Goal: Task Accomplishment & Management: Manage account settings

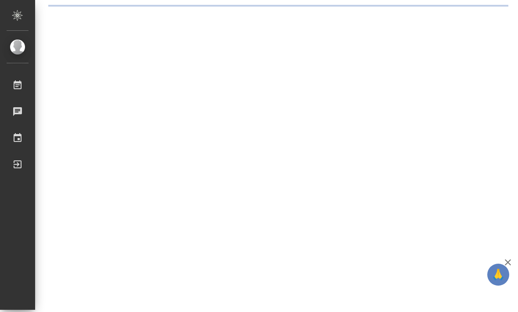
scroll to position [5, 0]
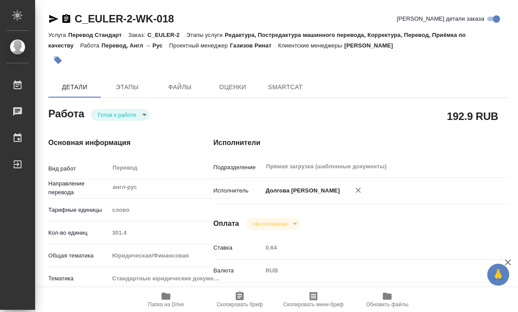
type textarea "x"
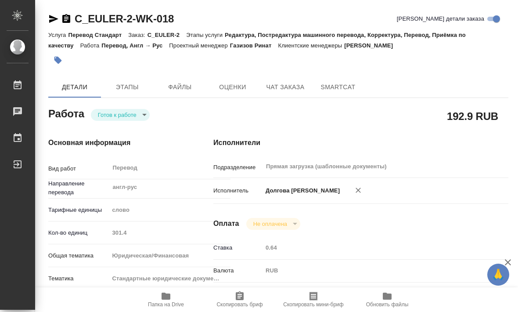
type textarea "x"
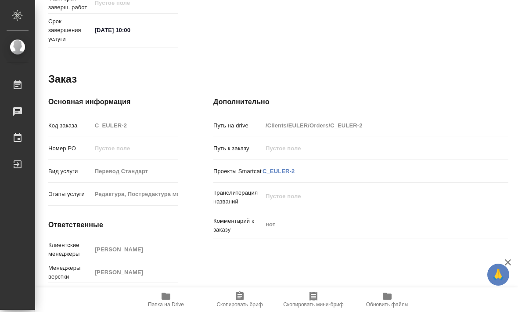
scroll to position [428, 0]
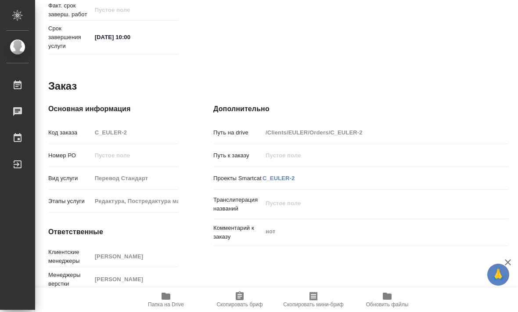
click at [174, 305] on span "Папка на Drive" at bounding box center [166, 304] width 36 height 6
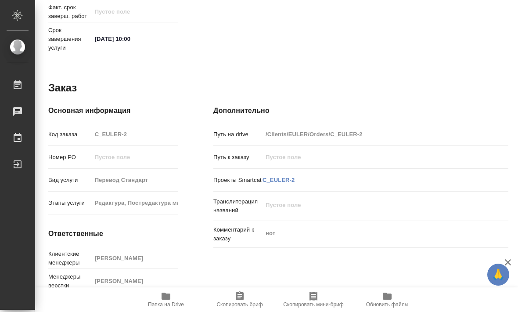
scroll to position [426, 0]
click at [171, 295] on icon "button" at bounding box center [166, 295] width 11 height 11
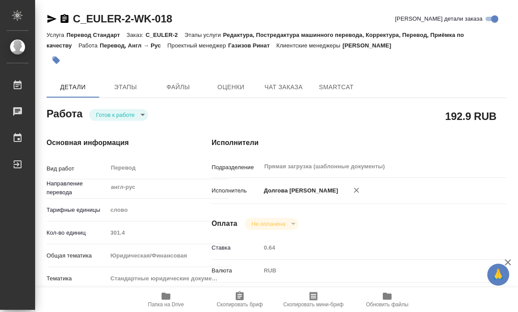
scroll to position [0, 2]
click at [176, 85] on span "Файлы" at bounding box center [178, 87] width 42 height 11
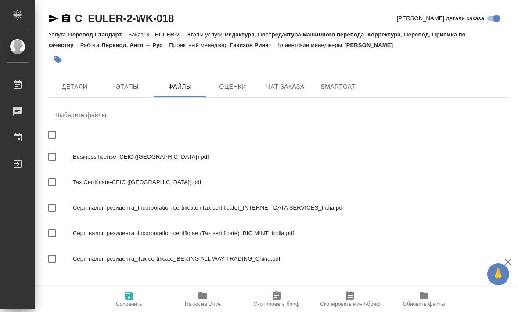
scroll to position [29, 0]
click at [216, 204] on span "Серт. налог. резидента_Incorporation certificate (Tax certificate)_INTERNET DAT…" at bounding box center [287, 208] width 428 height 9
checkbox input "true"
click at [229, 221] on div "Серт. налог. резидента_Incorporation certifictae (Tax sertificate)_BIG MINT_Ind…" at bounding box center [278, 233] width 460 height 25
checkbox input "true"
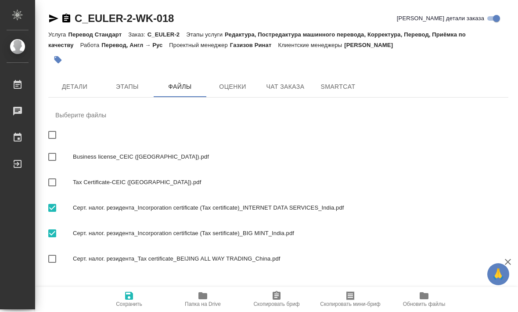
click at [229, 195] on div "Серт. налог. резидента_Incorporation certificate (Tax certificate)_INTERNET DAT…" at bounding box center [278, 207] width 460 height 25
click at [227, 195] on div "Серт. налог. резидента_Incorporation certificate (Tax certificate)_INTERNET DAT…" at bounding box center [278, 207] width 460 height 25
checkbox input "true"
click at [201, 299] on icon "button" at bounding box center [202, 295] width 11 height 11
